Goal: Transaction & Acquisition: Book appointment/travel/reservation

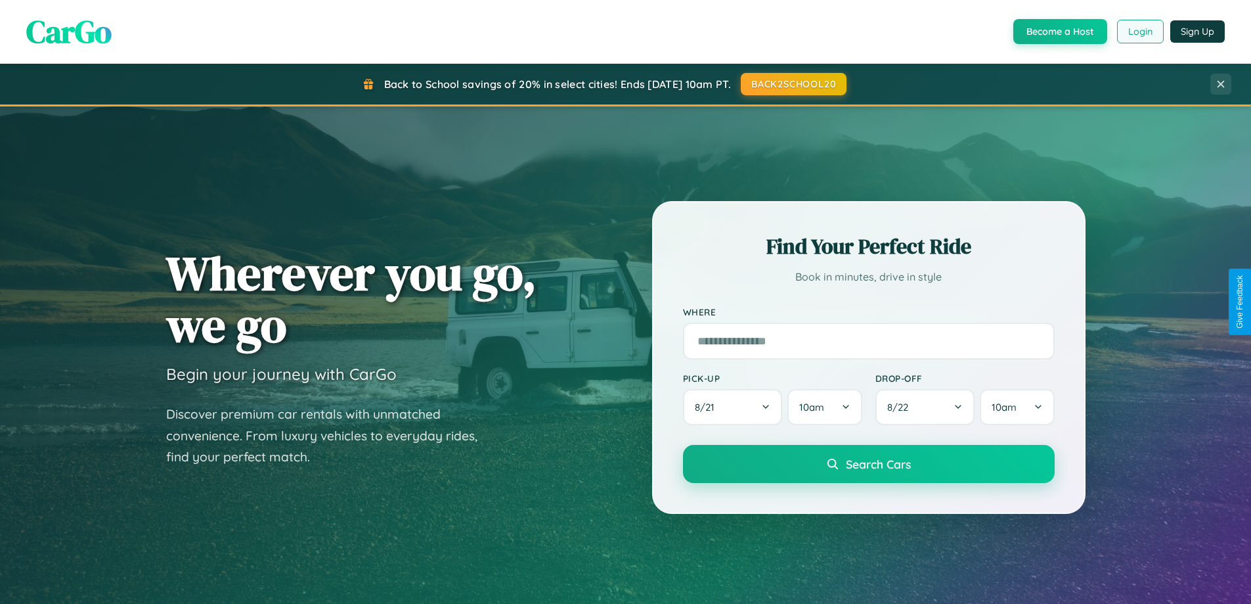
click at [1139, 32] on button "Login" at bounding box center [1140, 32] width 47 height 24
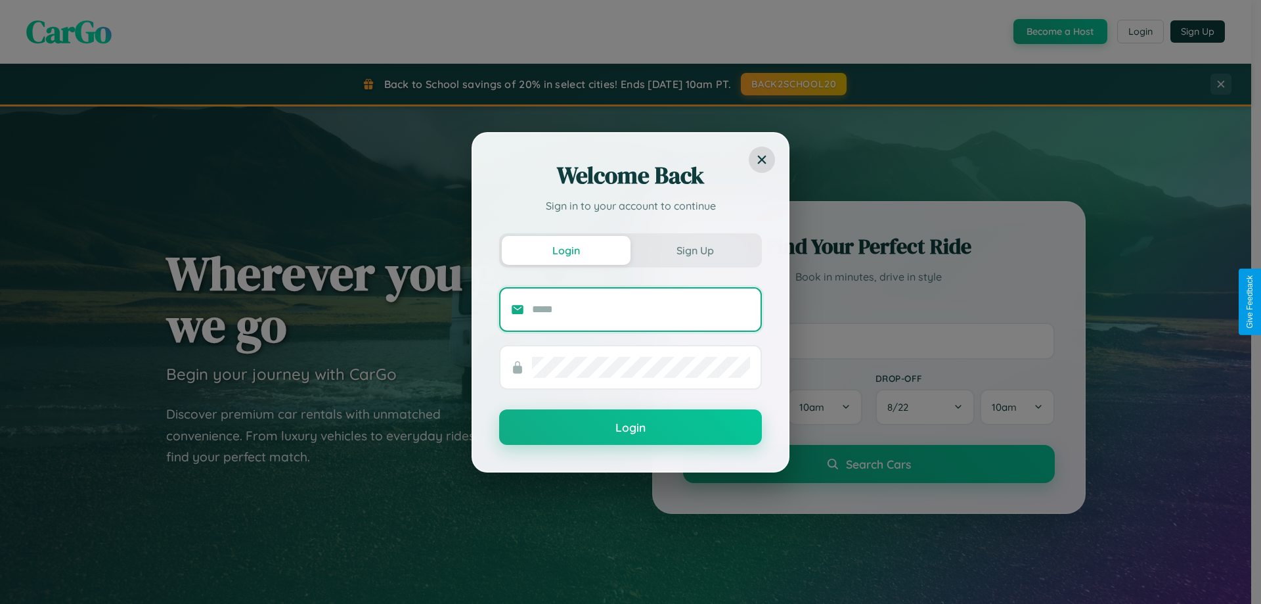
click at [641, 309] on input "text" at bounding box center [641, 309] width 218 height 21
type input "**********"
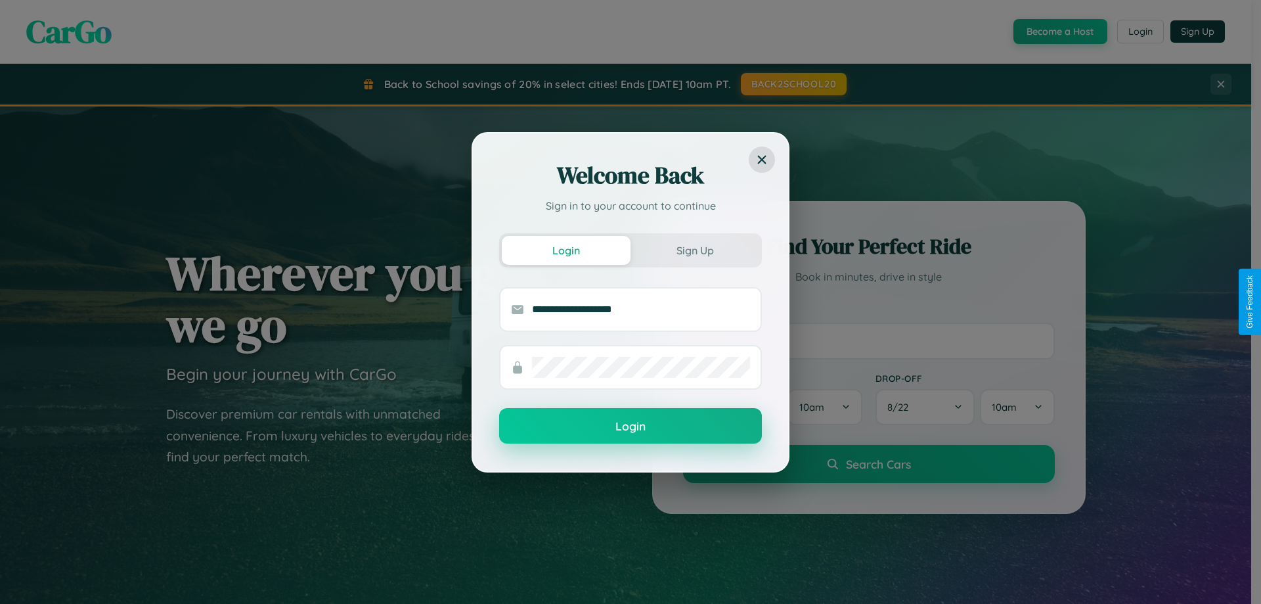
click at [630, 426] on button "Login" at bounding box center [630, 425] width 263 height 35
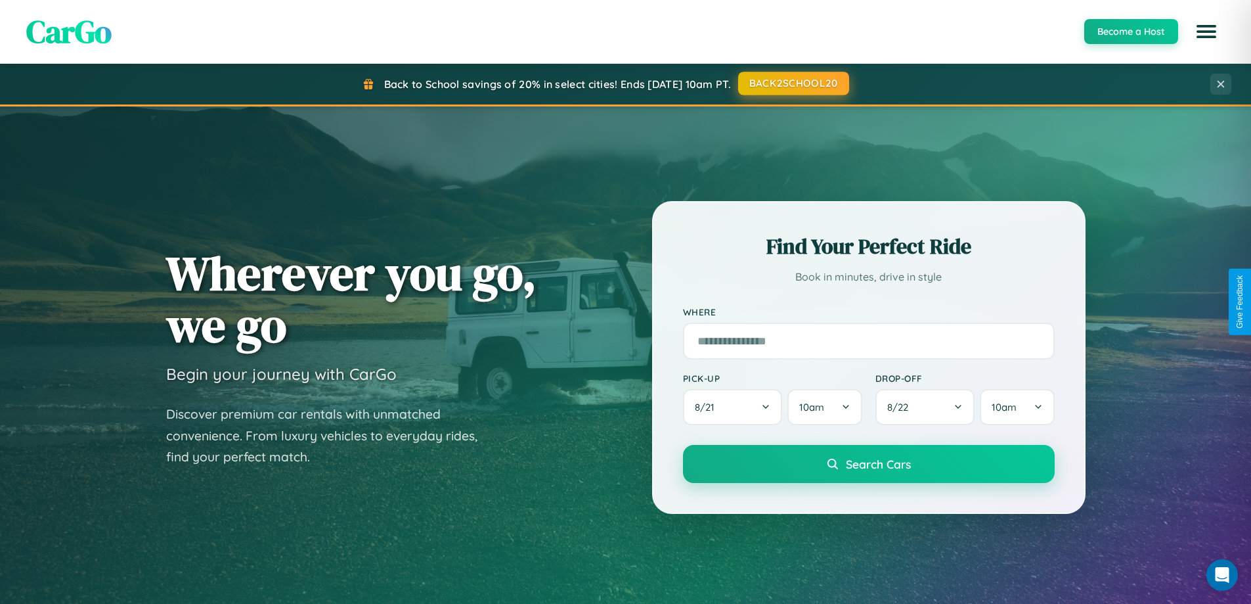
click at [793, 83] on button "BACK2SCHOOL20" at bounding box center [793, 84] width 111 height 24
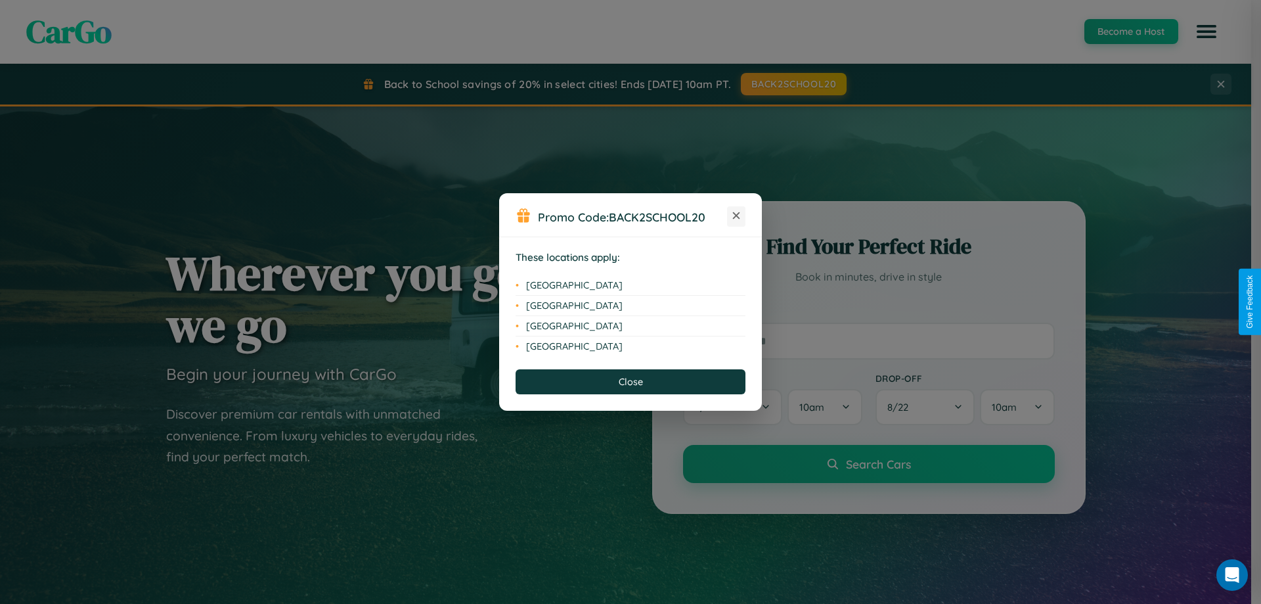
click at [736, 216] on icon at bounding box center [736, 215] width 7 height 7
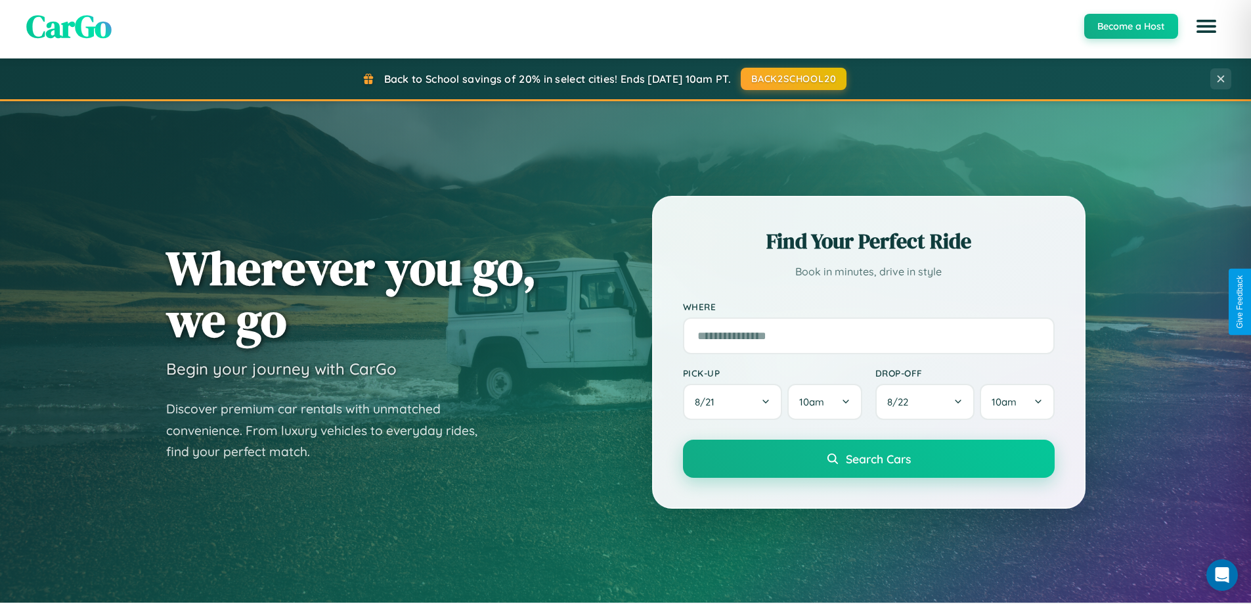
scroll to position [39, 0]
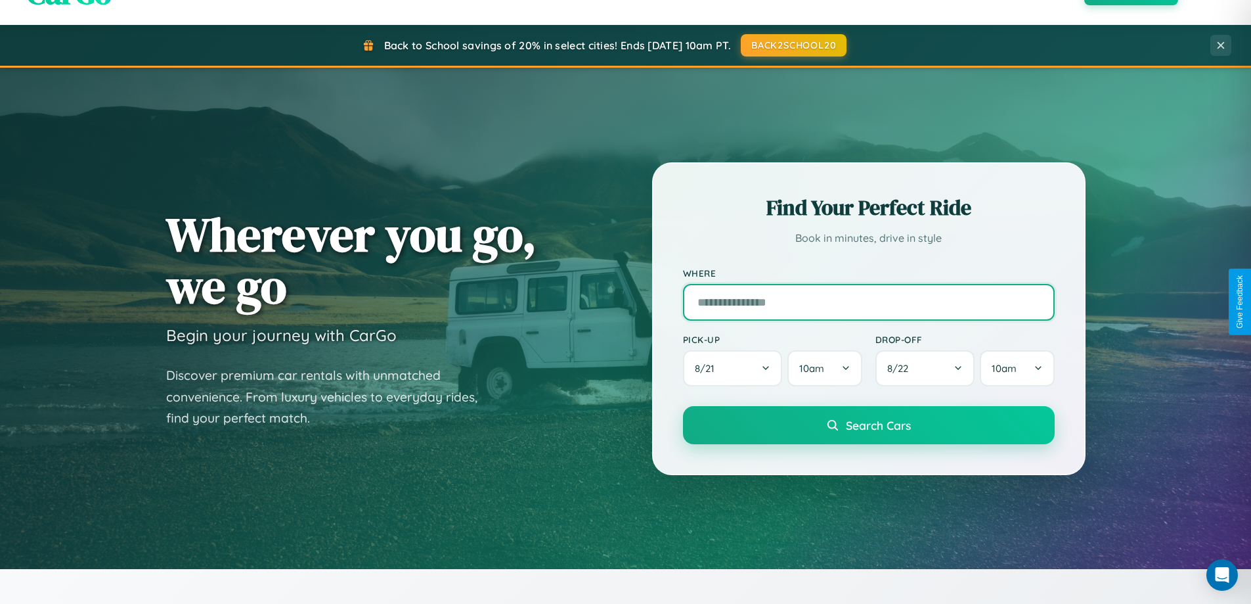
click at [868, 301] on input "text" at bounding box center [869, 302] width 372 height 37
type input "**********"
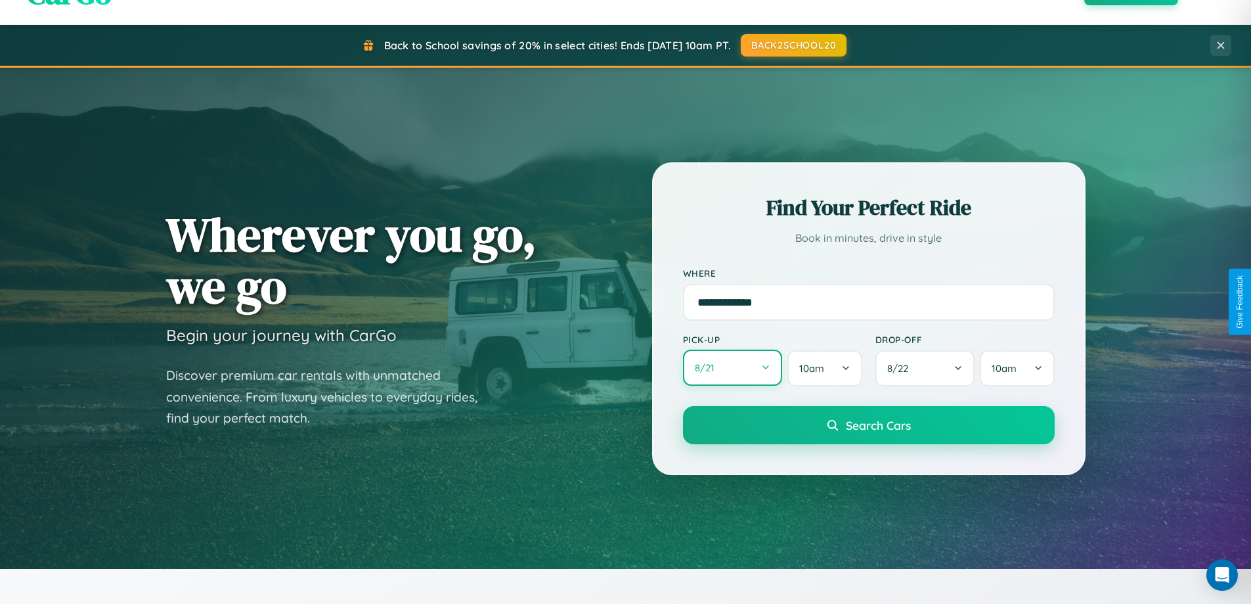
click at [732, 368] on button "8 / 21" at bounding box center [733, 367] width 100 height 36
select select "*"
select select "****"
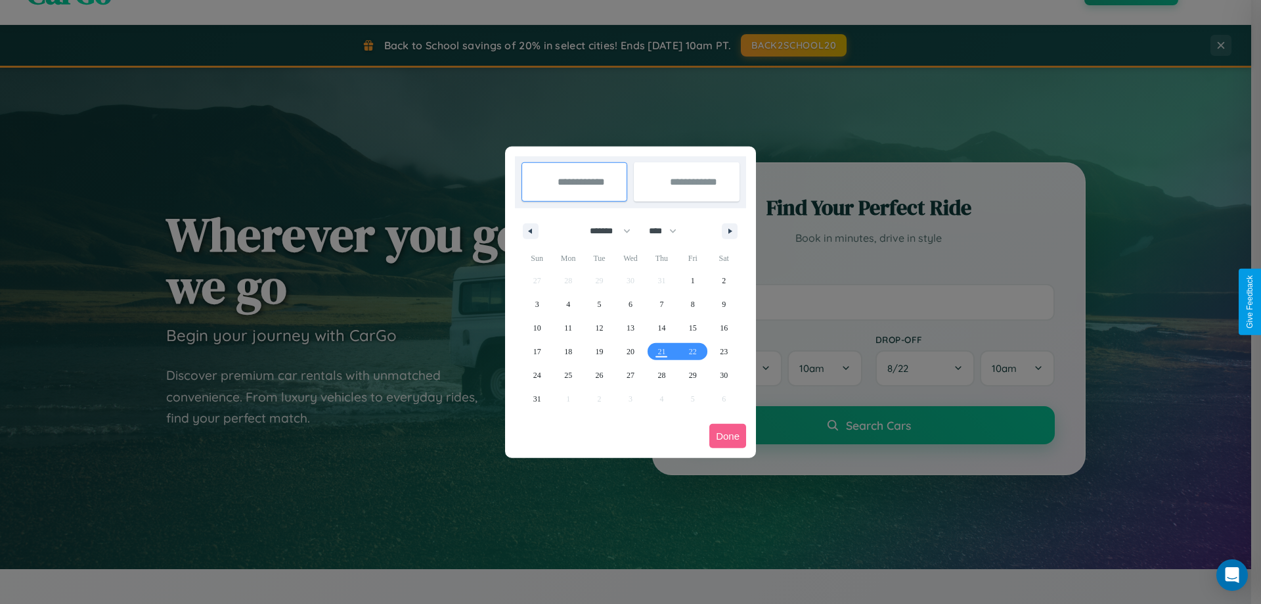
drag, startPoint x: 604, startPoint y: 231, endPoint x: 630, endPoint y: 263, distance: 42.0
click at [604, 231] on select "******* ******** ***** ***** *** **** **** ****** ********* ******* ******** **…" at bounding box center [608, 231] width 56 height 22
select select "*"
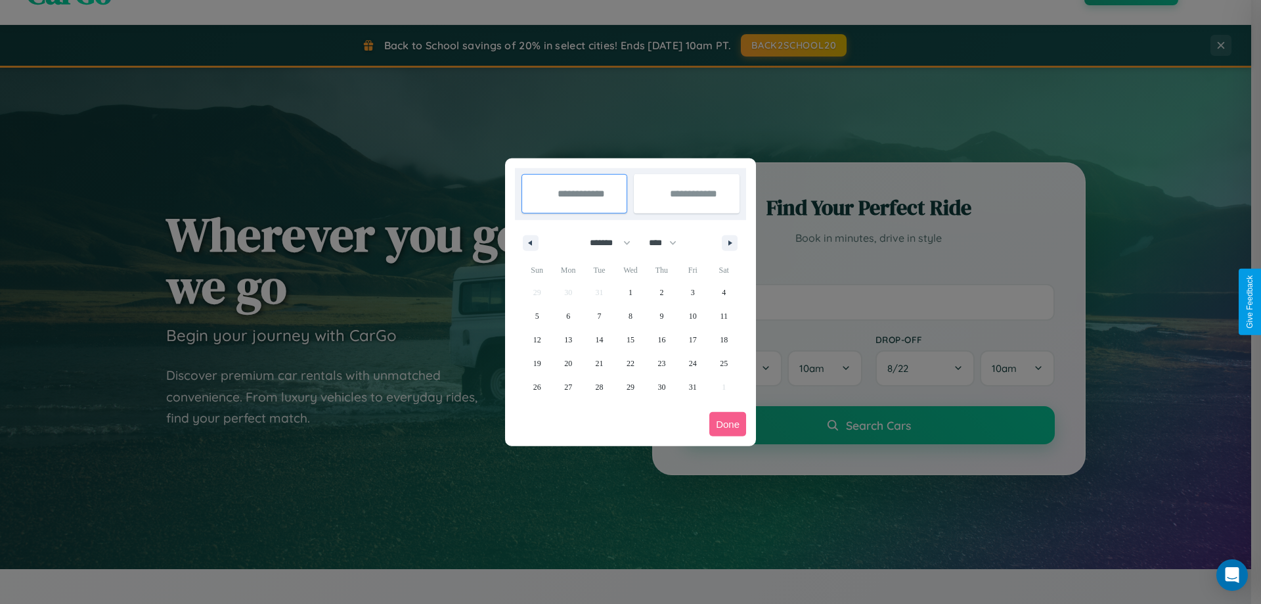
click at [669, 242] on select "**** **** **** **** **** **** **** **** **** **** **** **** **** **** **** ****…" at bounding box center [661, 243] width 39 height 22
select select "****"
click at [724, 315] on span "10" at bounding box center [724, 316] width 8 height 24
type input "**********"
click at [630, 339] on span "14" at bounding box center [630, 340] width 8 height 24
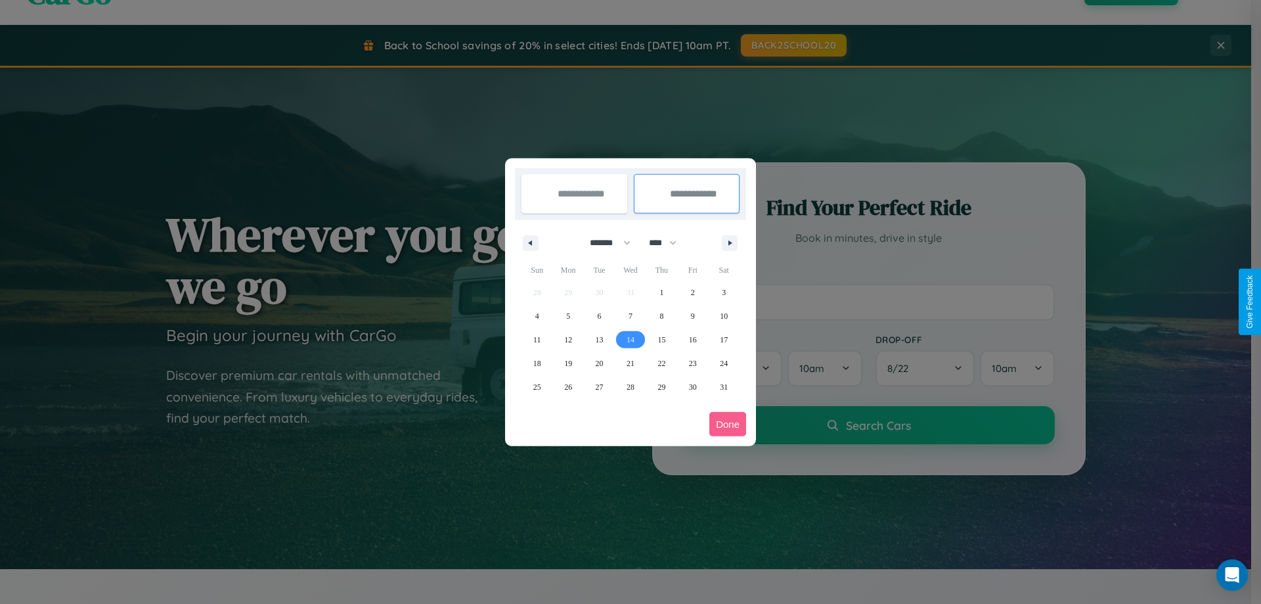
type input "**********"
click at [728, 424] on button "Done" at bounding box center [727, 424] width 37 height 24
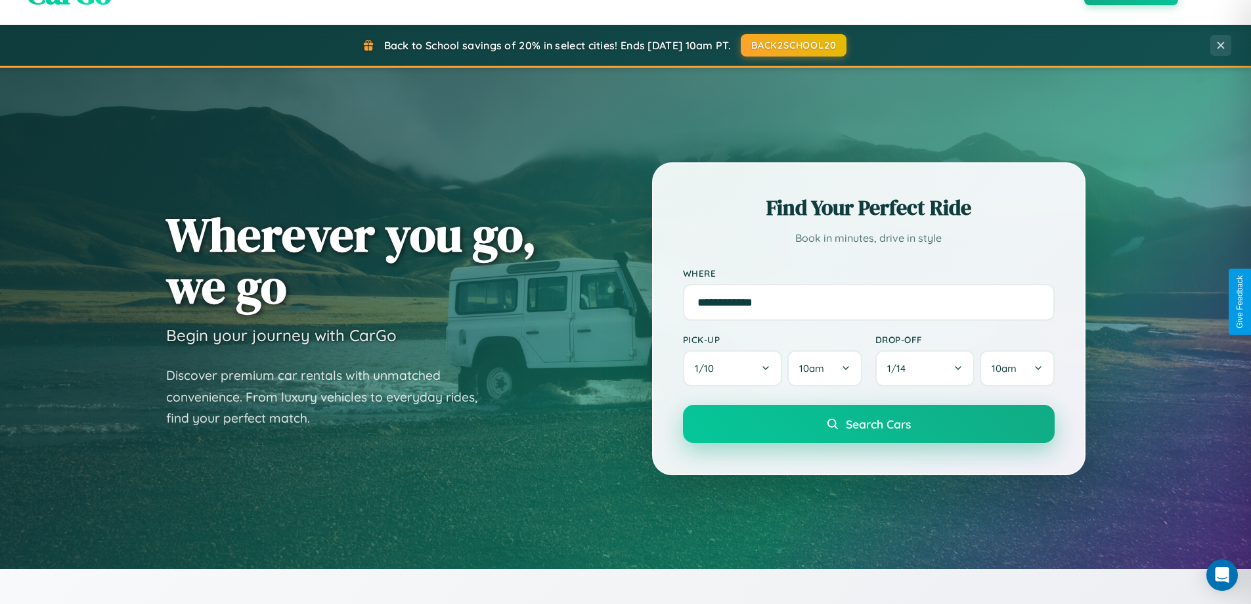
click at [868, 424] on span "Search Cars" at bounding box center [878, 423] width 65 height 14
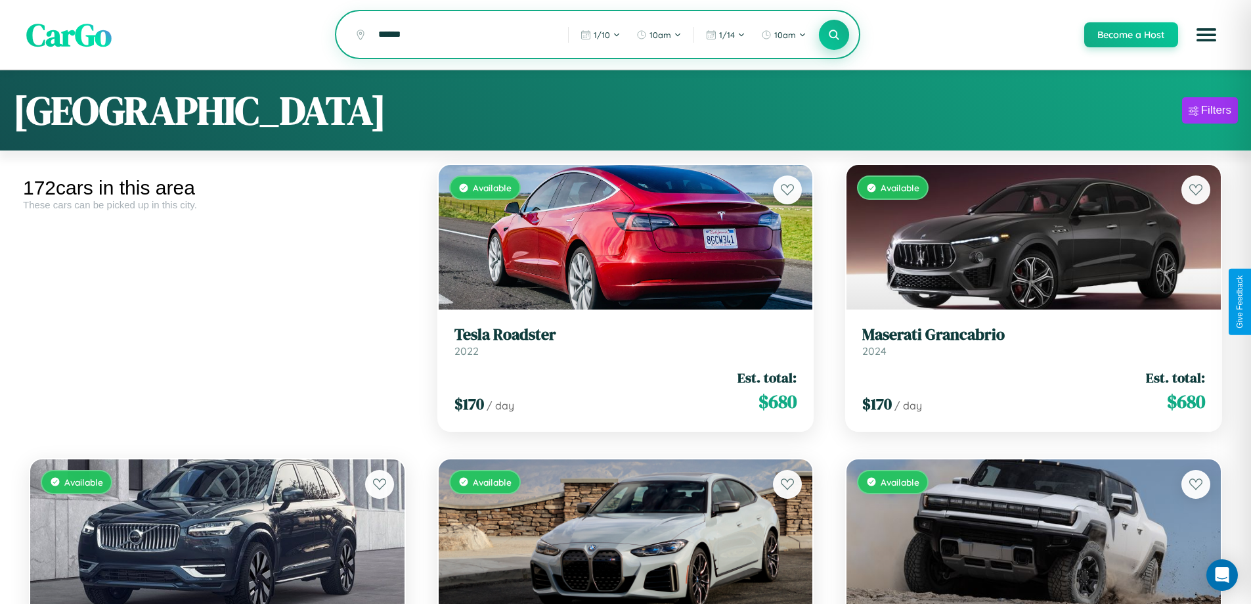
click at [833, 35] on icon at bounding box center [834, 34] width 12 height 12
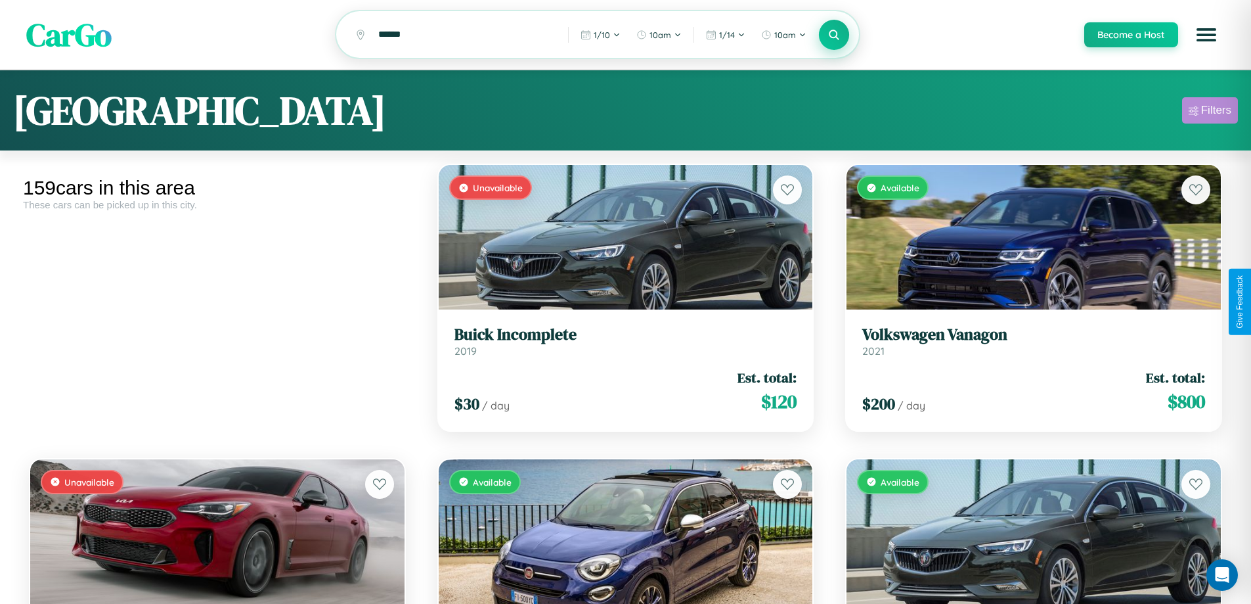
click at [1210, 112] on div "Filters" at bounding box center [1216, 110] width 30 height 13
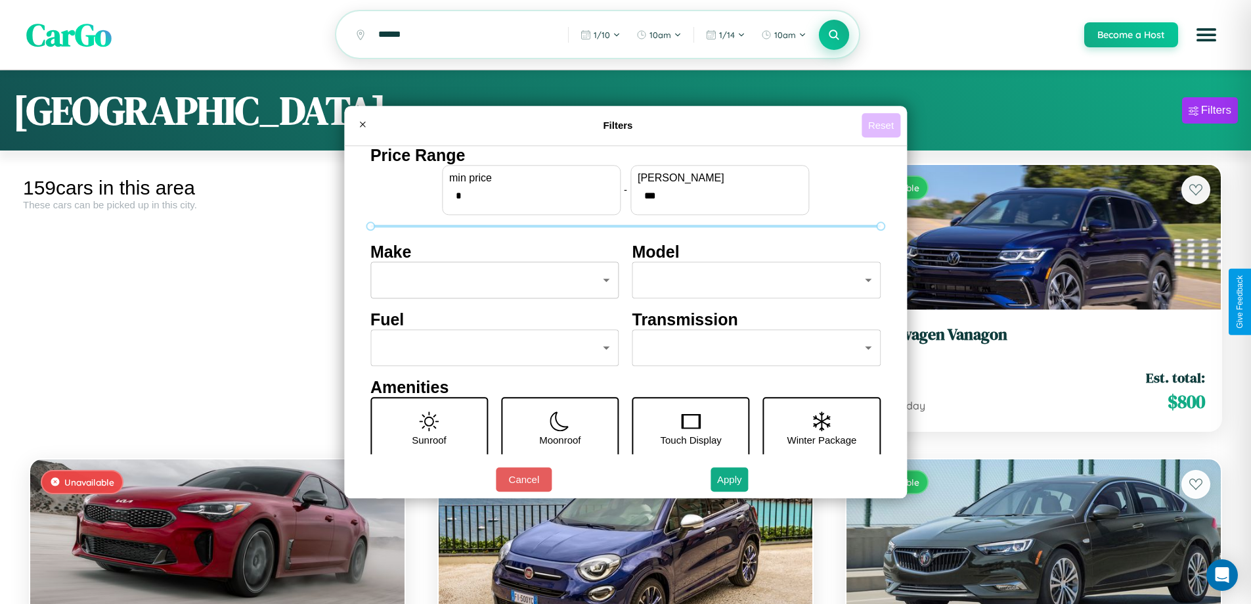
click at [883, 125] on button "Reset" at bounding box center [881, 125] width 39 height 24
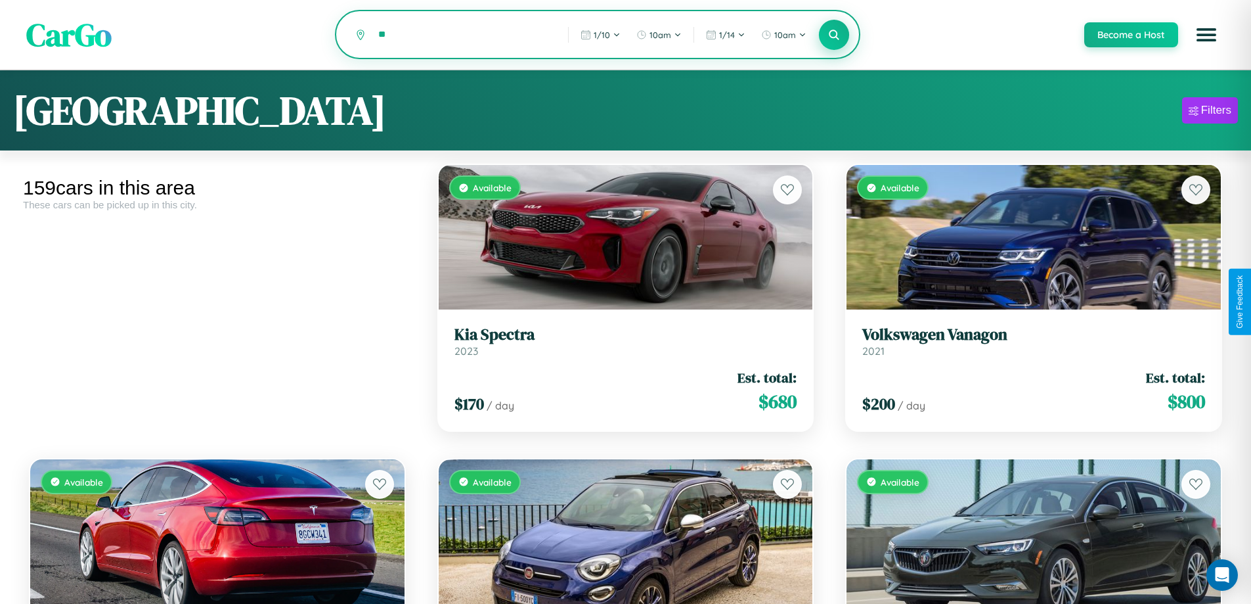
type input "*"
type input "*******"
click at [833, 35] on icon at bounding box center [834, 34] width 12 height 12
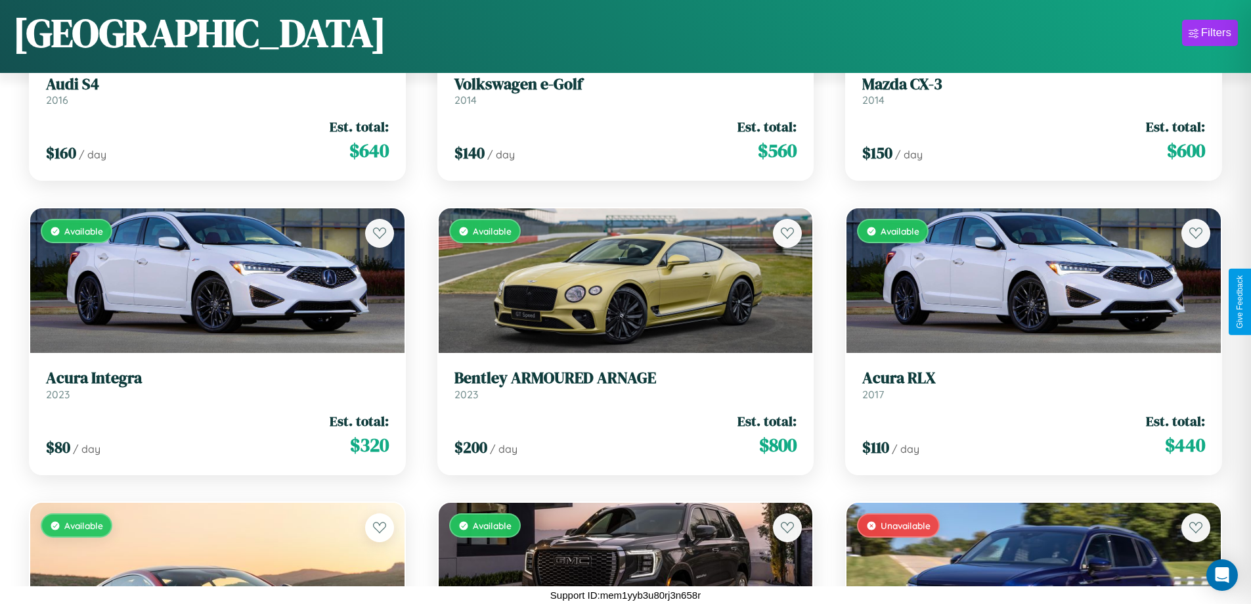
scroll to position [14006, 0]
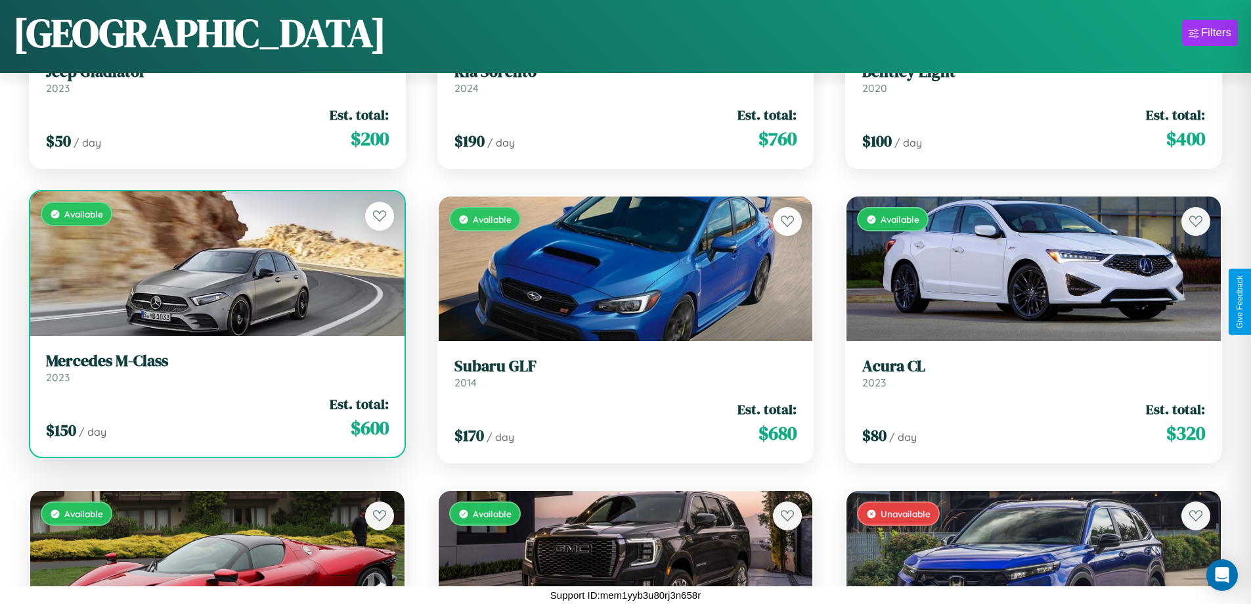
click at [215, 368] on h3 "Mercedes M-Class" at bounding box center [217, 360] width 343 height 19
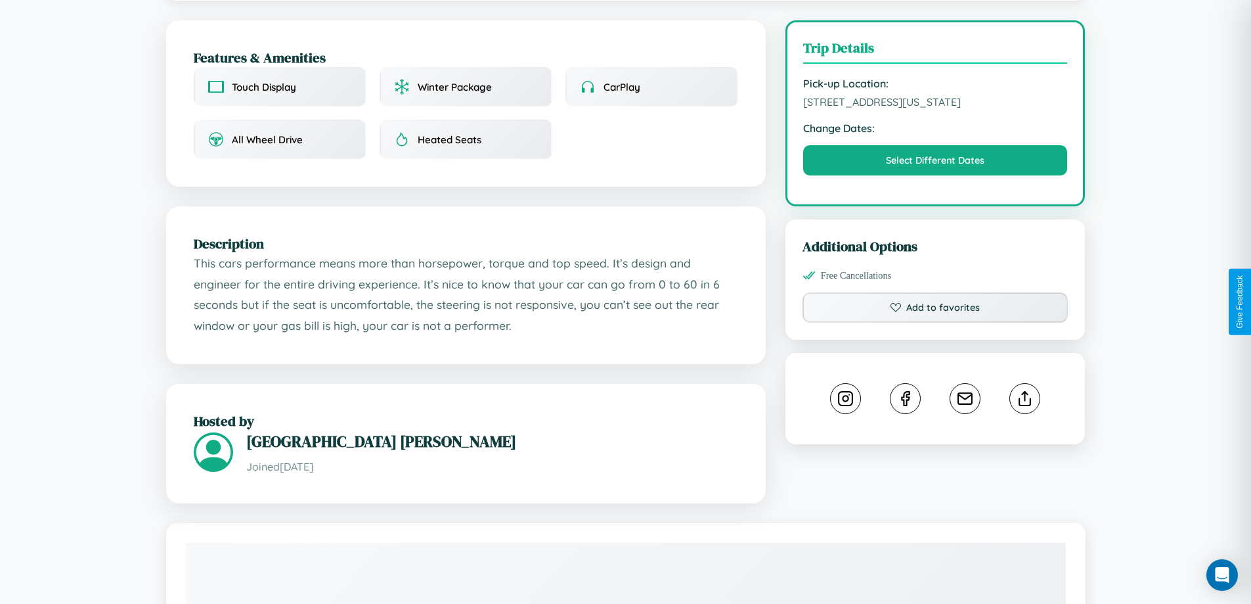
scroll to position [445, 0]
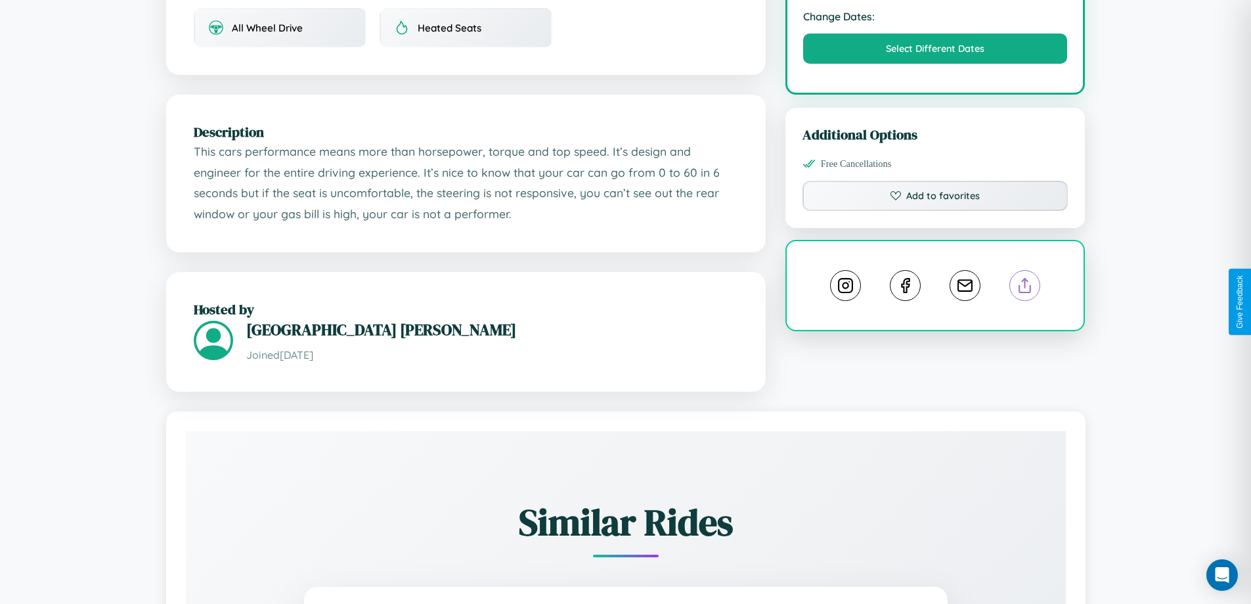
click at [1025, 288] on line at bounding box center [1025, 282] width 0 height 9
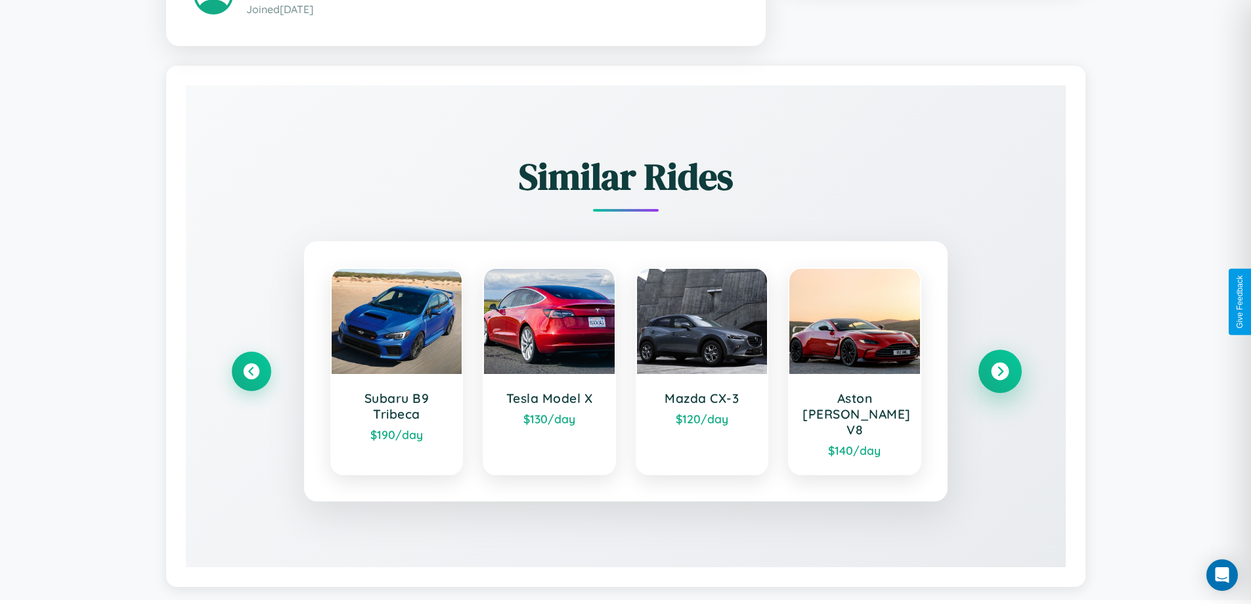
click at [999, 365] on icon at bounding box center [1000, 371] width 18 height 18
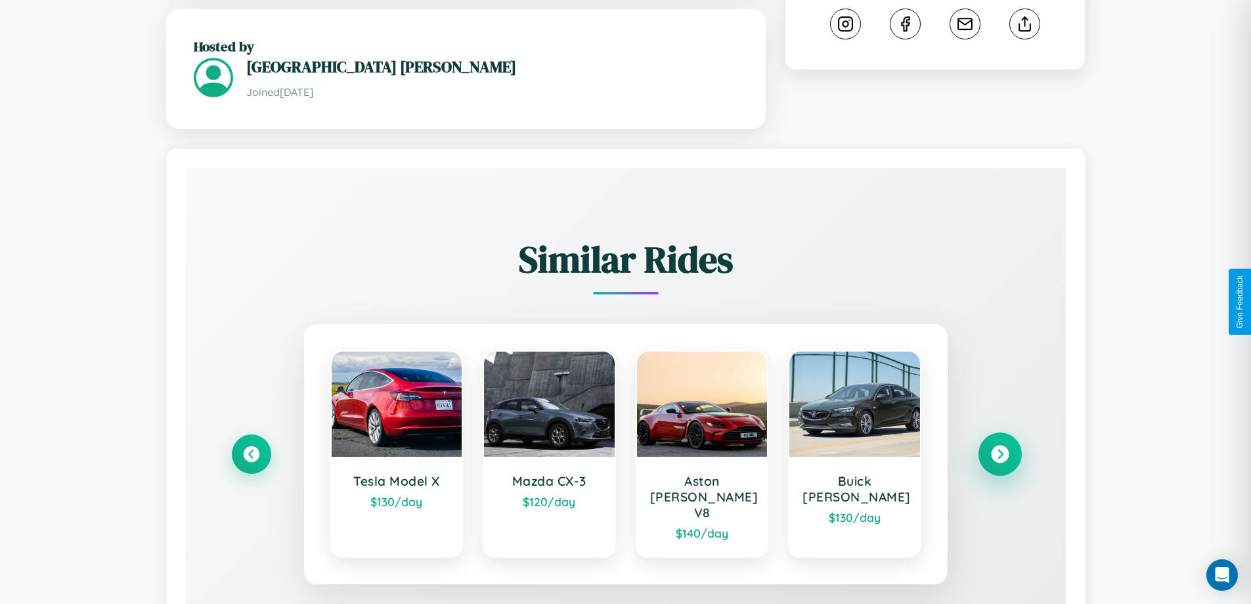
scroll to position [354, 0]
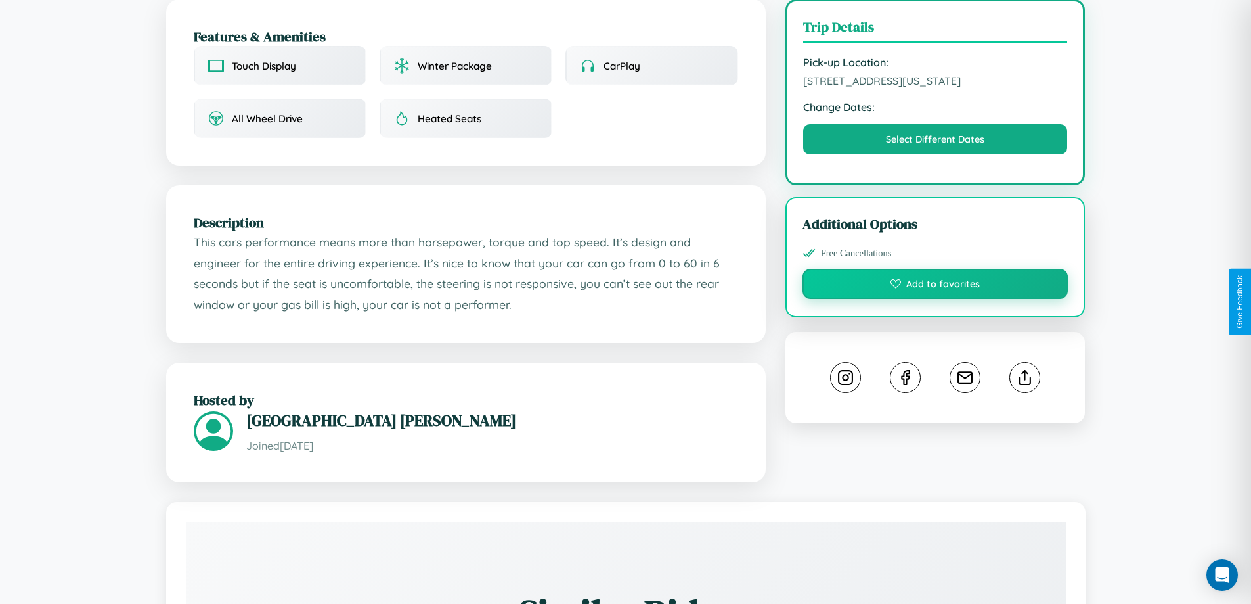
click at [935, 299] on button "Add to favorites" at bounding box center [935, 284] width 266 height 30
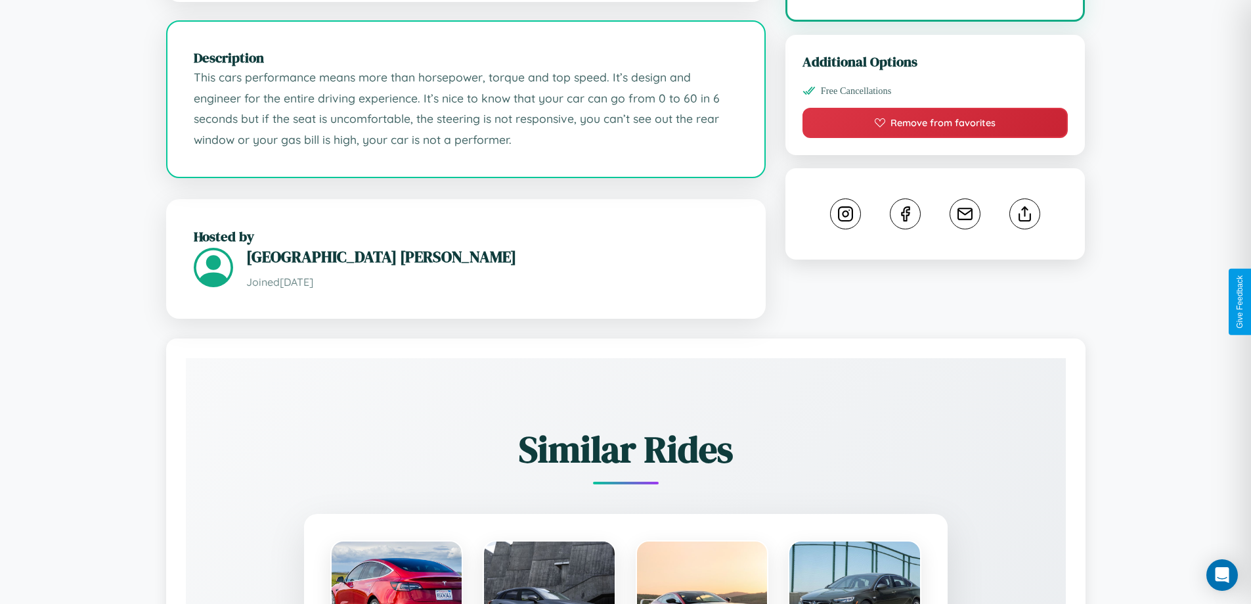
scroll to position [774, 0]
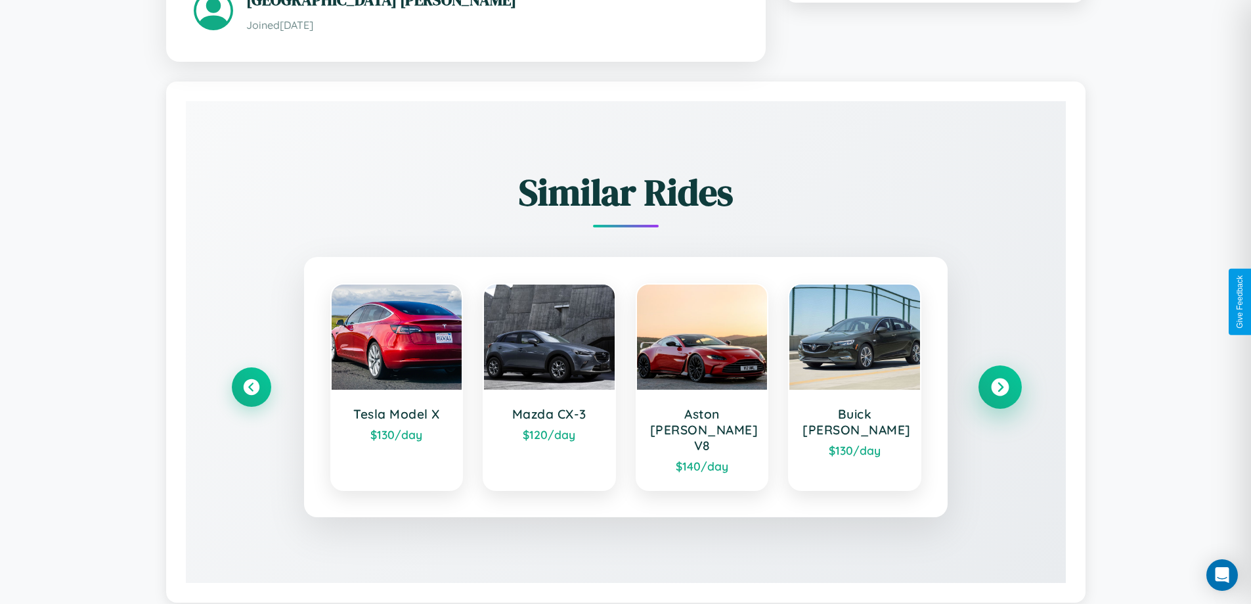
click at [999, 378] on icon at bounding box center [1000, 387] width 18 height 18
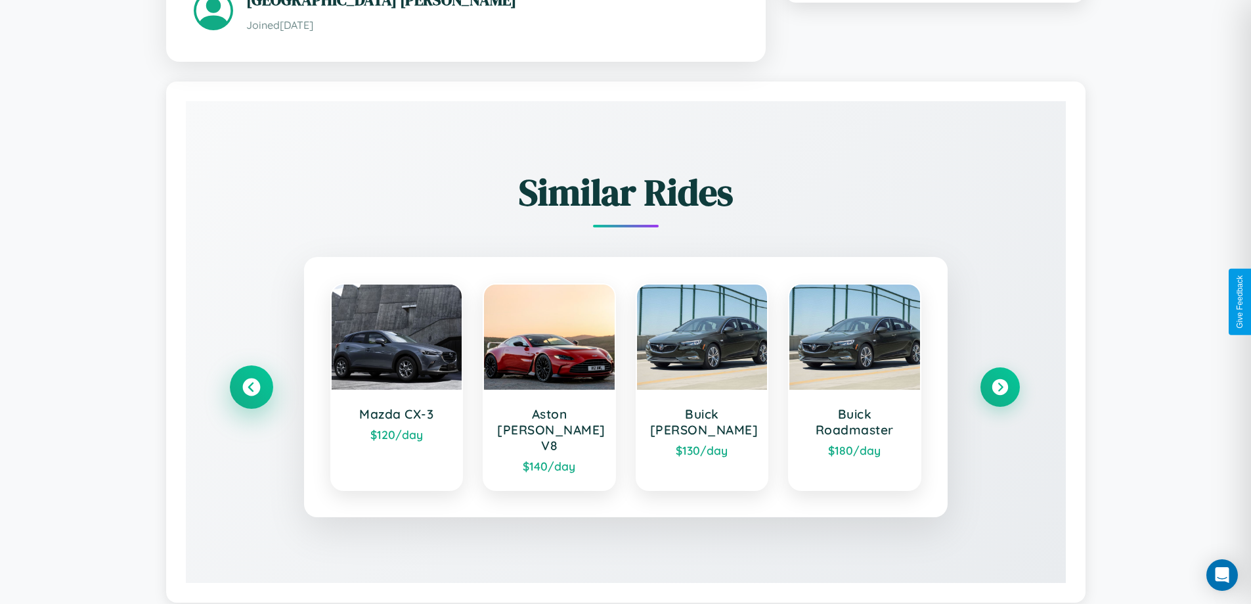
click at [251, 381] on icon at bounding box center [251, 387] width 18 height 18
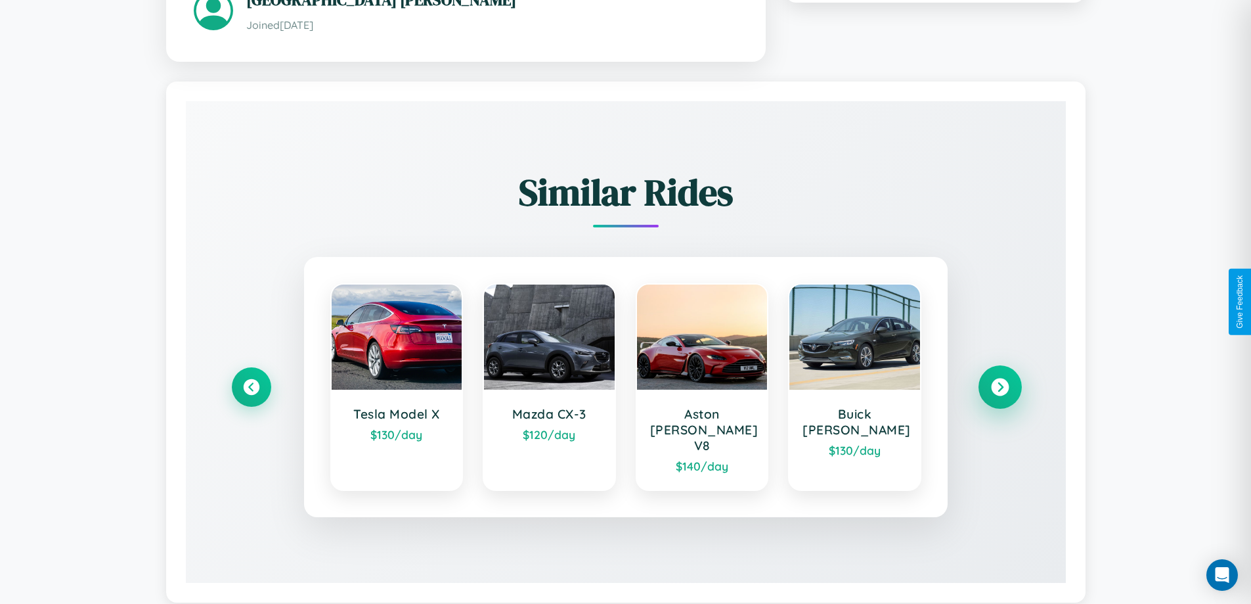
click at [999, 378] on icon at bounding box center [1000, 387] width 18 height 18
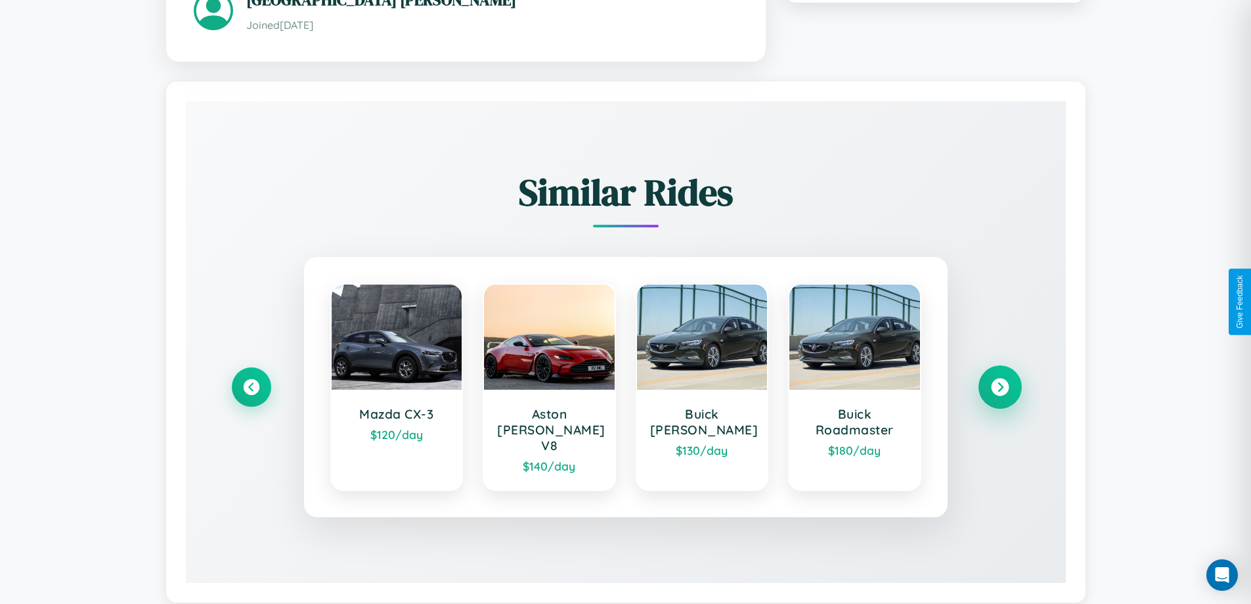
click at [999, 381] on icon at bounding box center [1000, 387] width 18 height 18
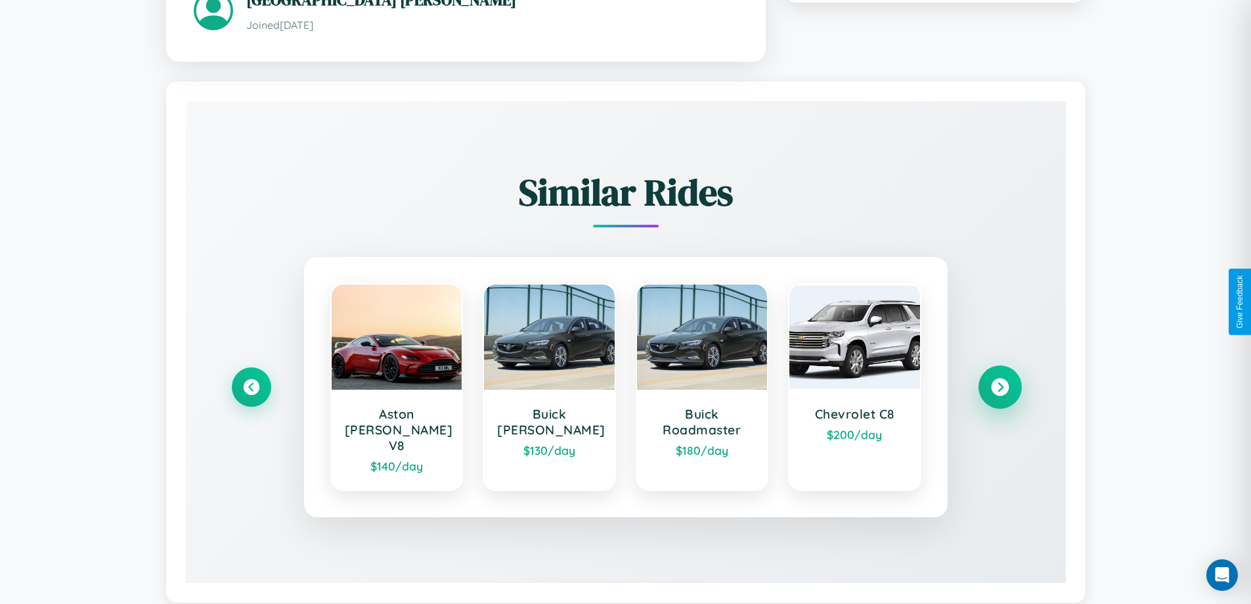
click at [999, 381] on icon at bounding box center [1000, 387] width 18 height 18
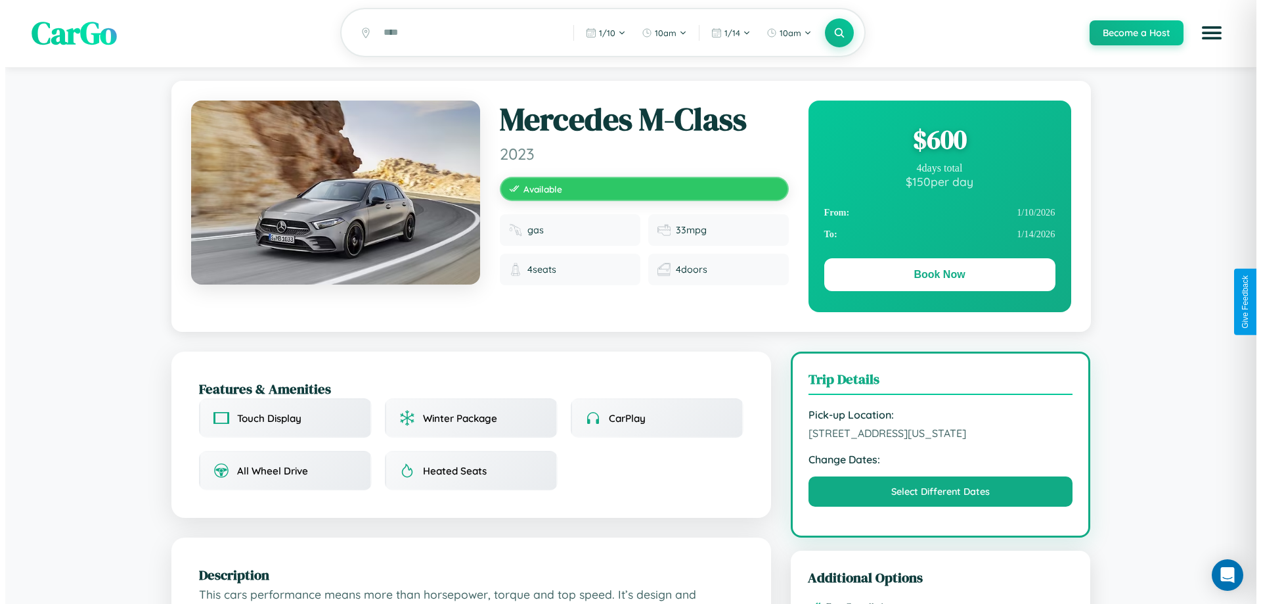
scroll to position [0, 0]
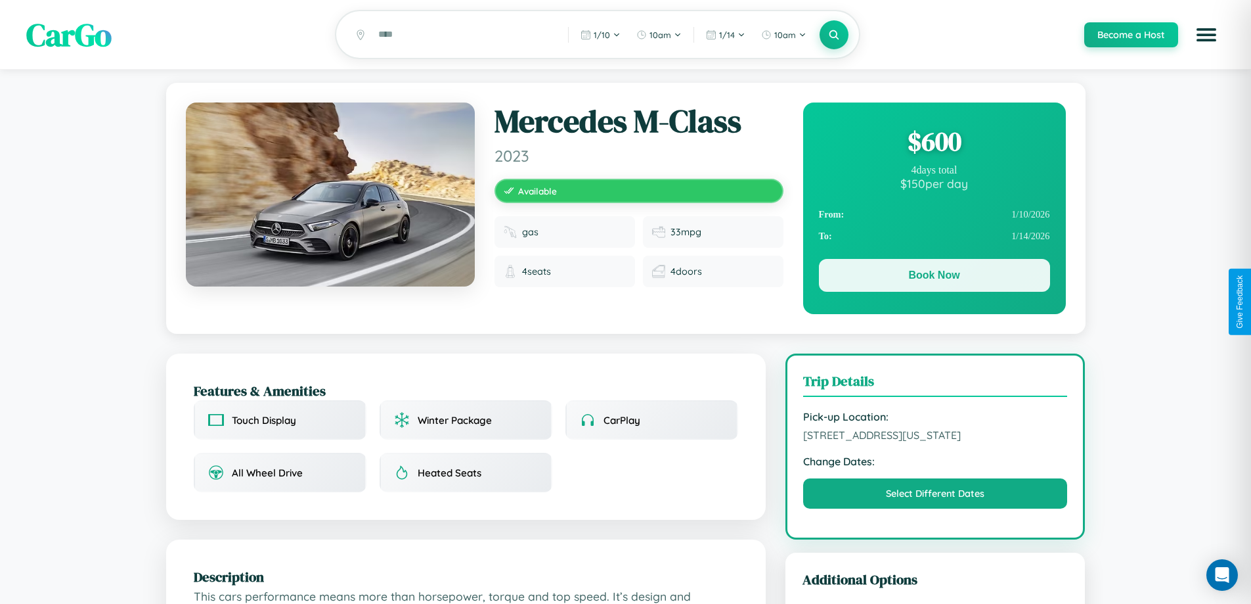
click at [934, 277] on button "Book Now" at bounding box center [934, 275] width 231 height 33
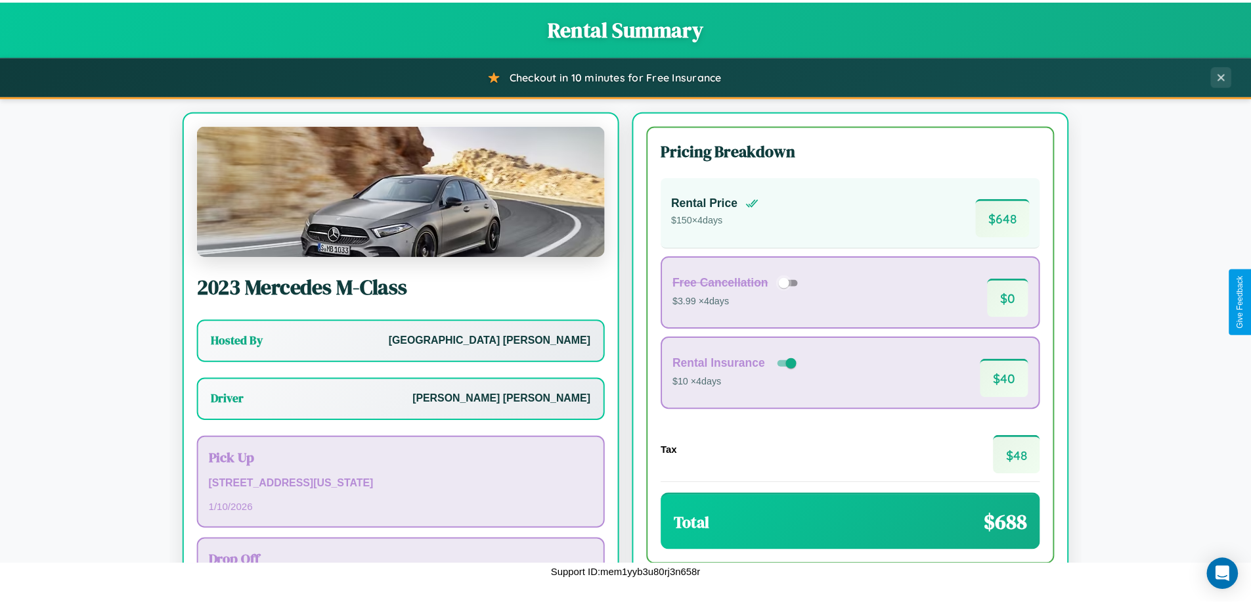
scroll to position [95, 0]
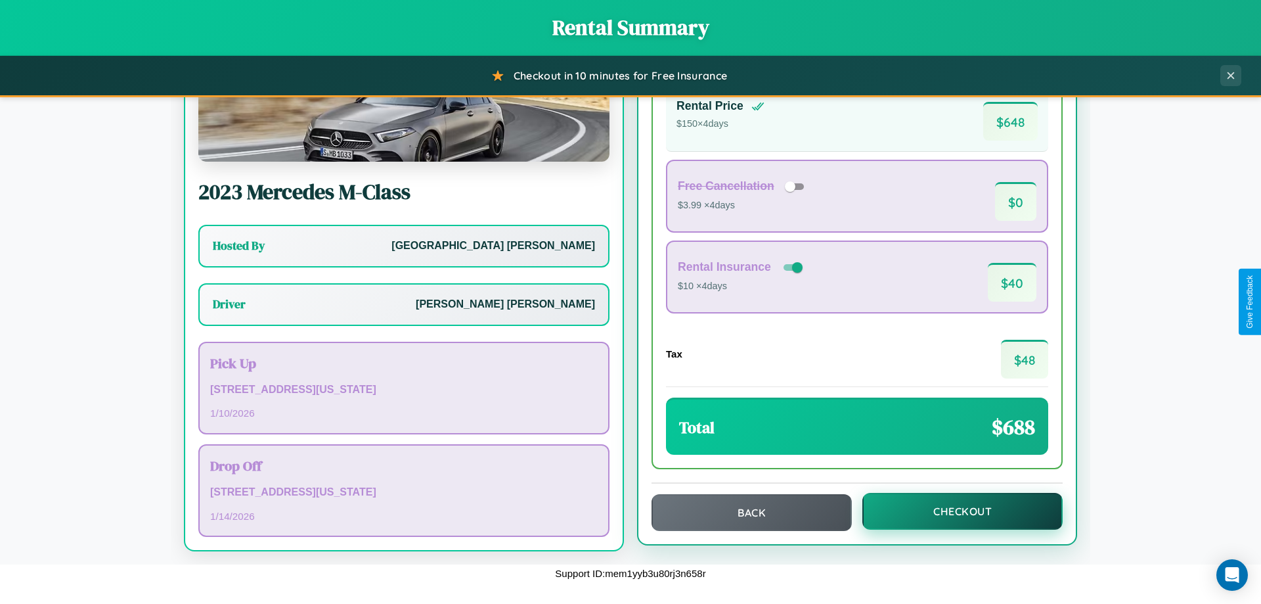
click at [954, 511] on button "Checkout" at bounding box center [962, 511] width 200 height 37
